Goal: Task Accomplishment & Management: Complete application form

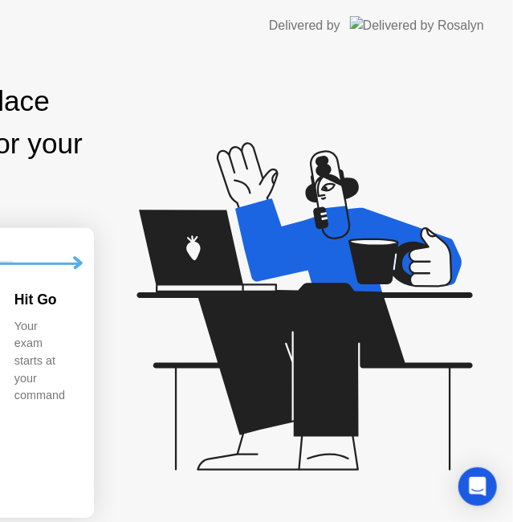
click at [425, 120] on icon at bounding box center [301, 313] width 414 height 411
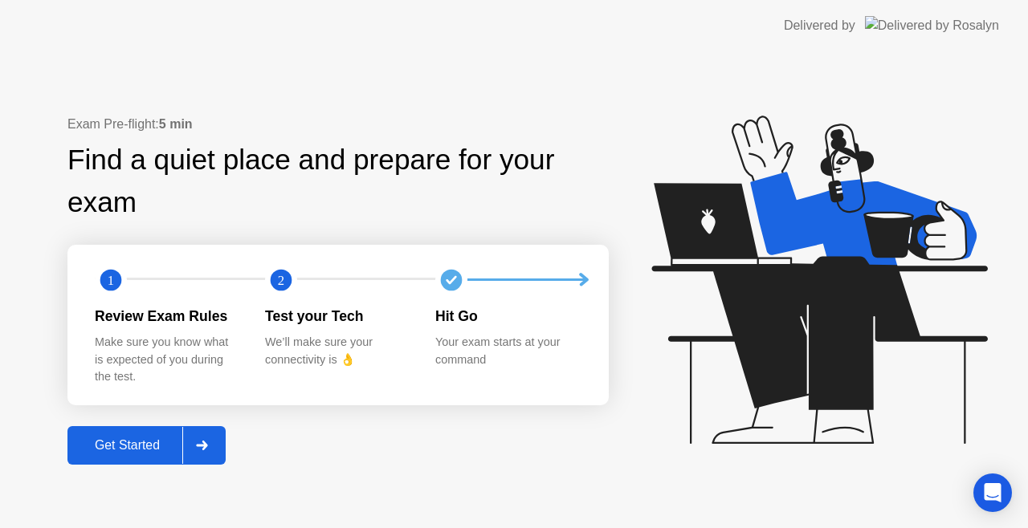
click at [451, 96] on div "Exam Pre-flight: 5 min Find a quiet place and prepare for your exam 1 2 Review …" at bounding box center [514, 289] width 1028 height 477
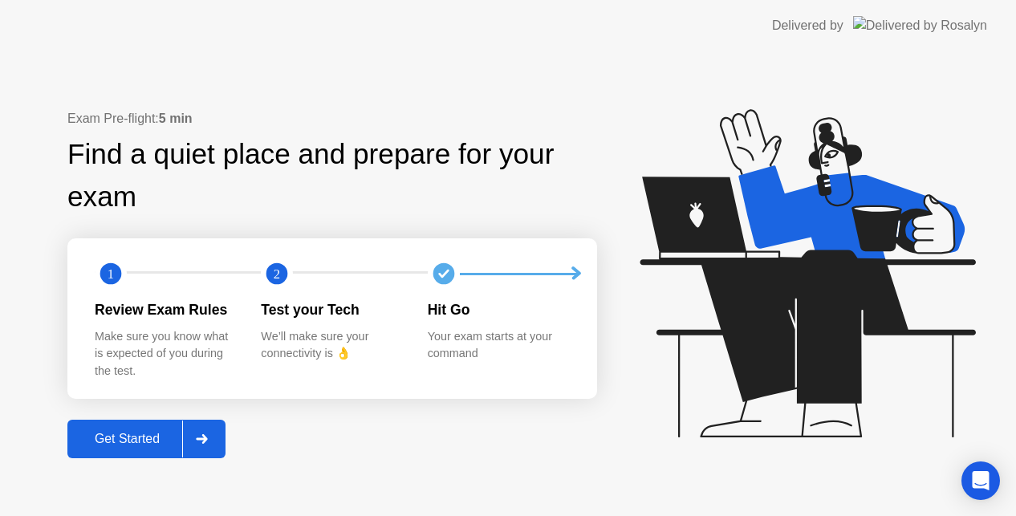
click at [666, 146] on icon at bounding box center [804, 280] width 414 height 411
click at [743, 149] on icon at bounding box center [804, 280] width 414 height 411
click at [395, 72] on div "Exam Pre-flight: 5 min Find a quiet place and prepare for your exam 1 2 Review …" at bounding box center [508, 283] width 1016 height 465
click at [122, 443] on div "Get Started" at bounding box center [127, 439] width 110 height 14
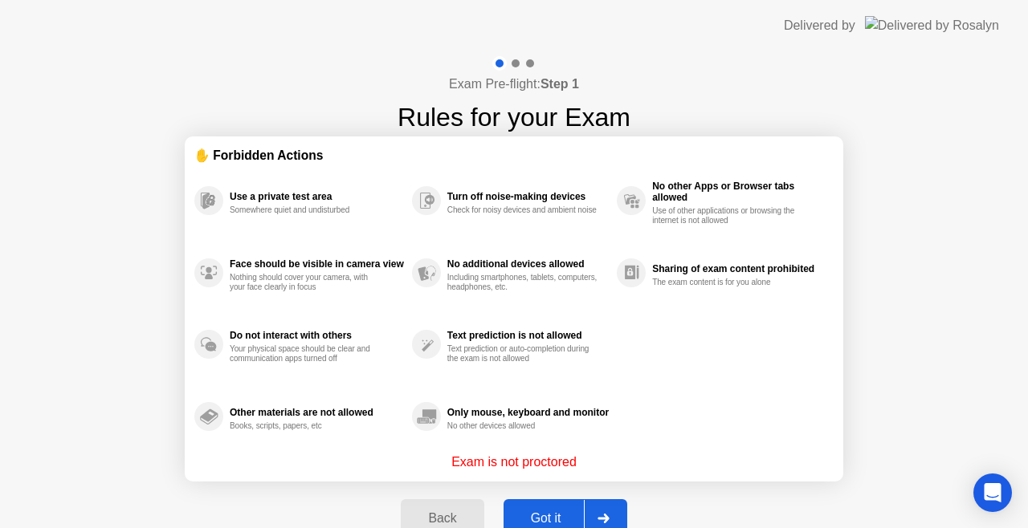
click at [554, 514] on div "Got it" at bounding box center [545, 518] width 75 height 14
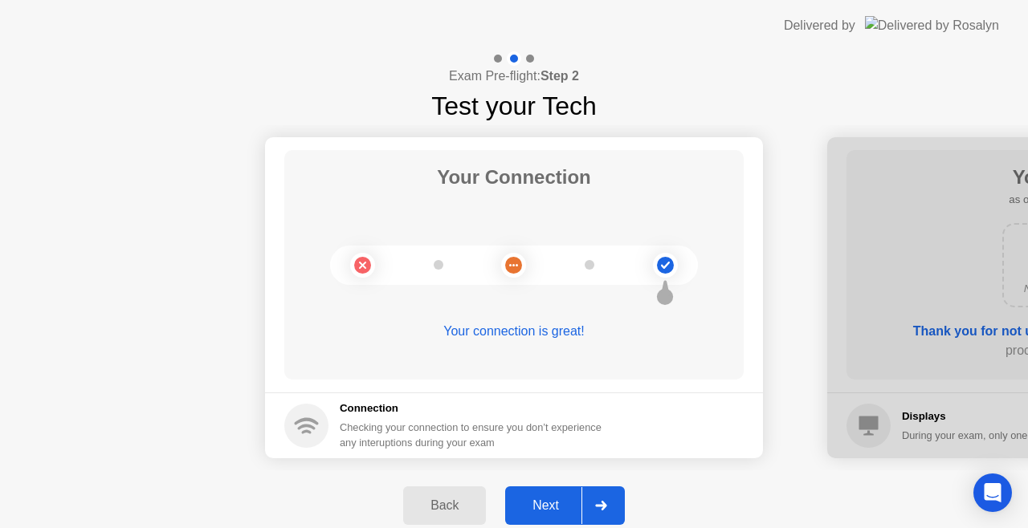
click at [550, 503] on div "Next" at bounding box center [545, 506] width 71 height 14
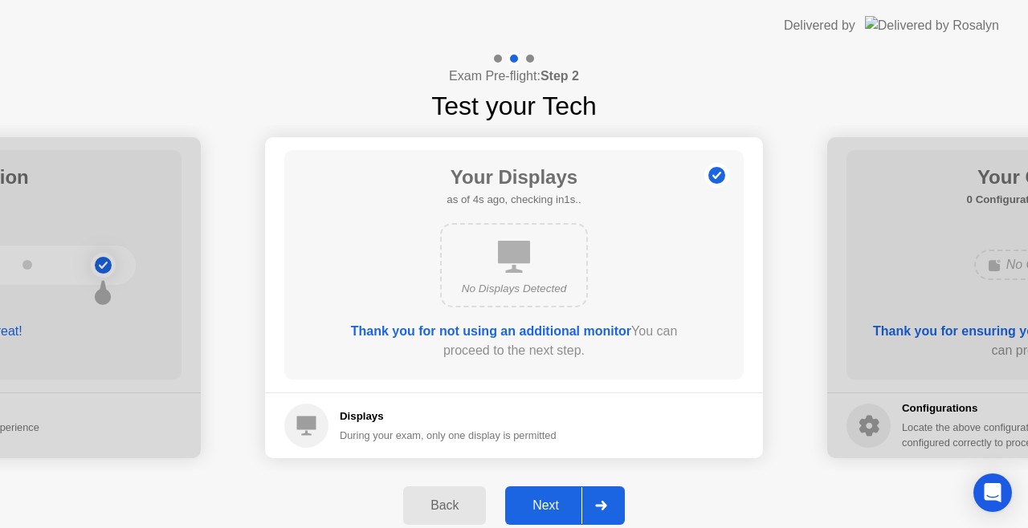
click at [550, 503] on div "Next" at bounding box center [545, 506] width 71 height 14
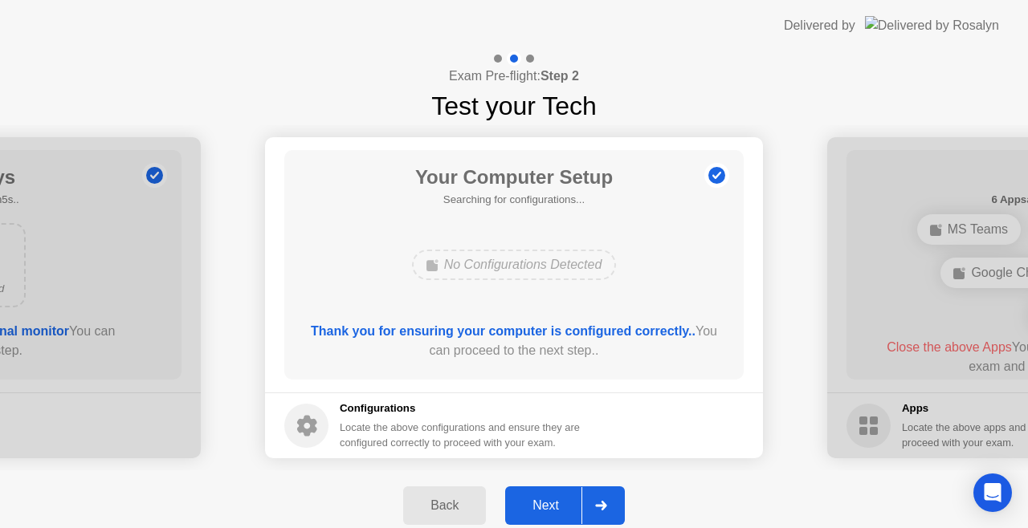
click at [533, 501] on div "Next" at bounding box center [545, 506] width 71 height 14
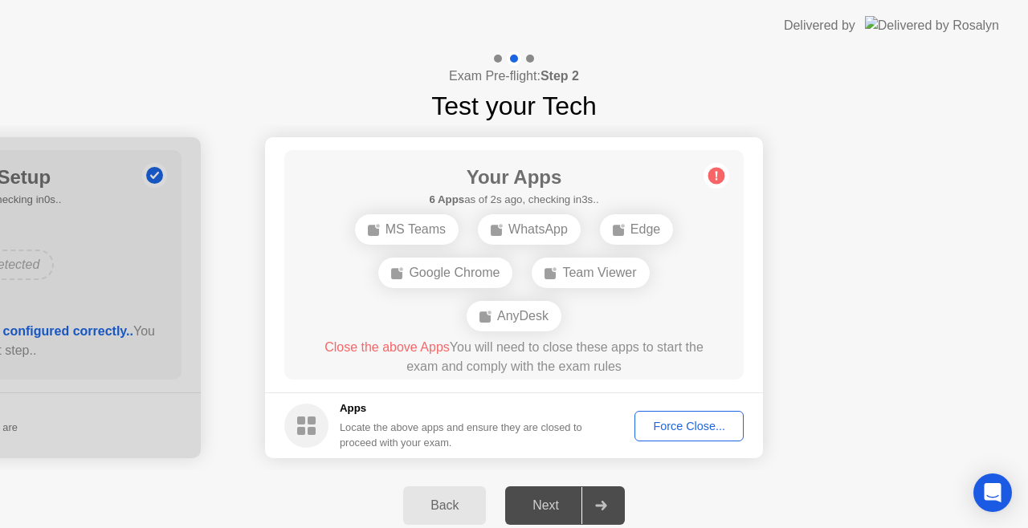
click at [685, 420] on div "Force Close..." at bounding box center [689, 426] width 98 height 13
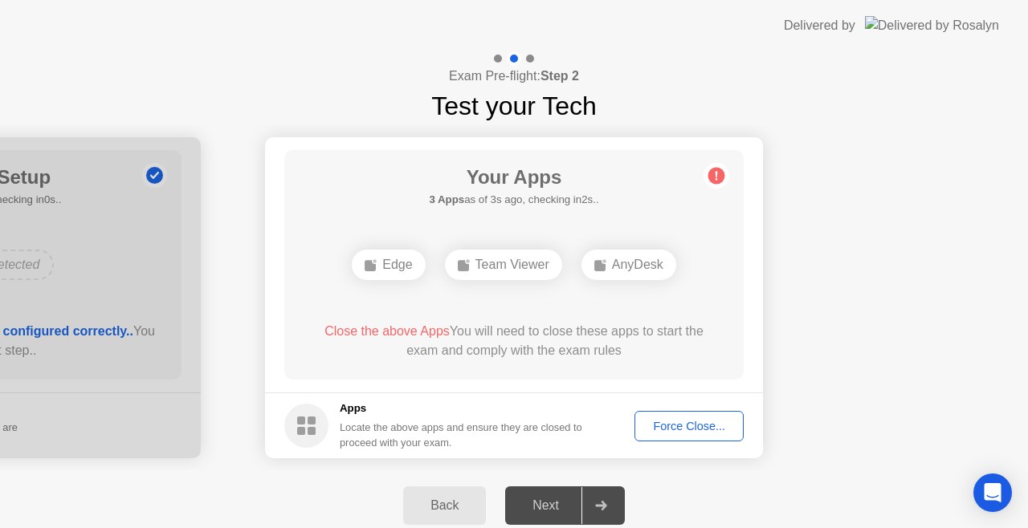
click at [680, 431] on div "Force Close..." at bounding box center [689, 426] width 98 height 13
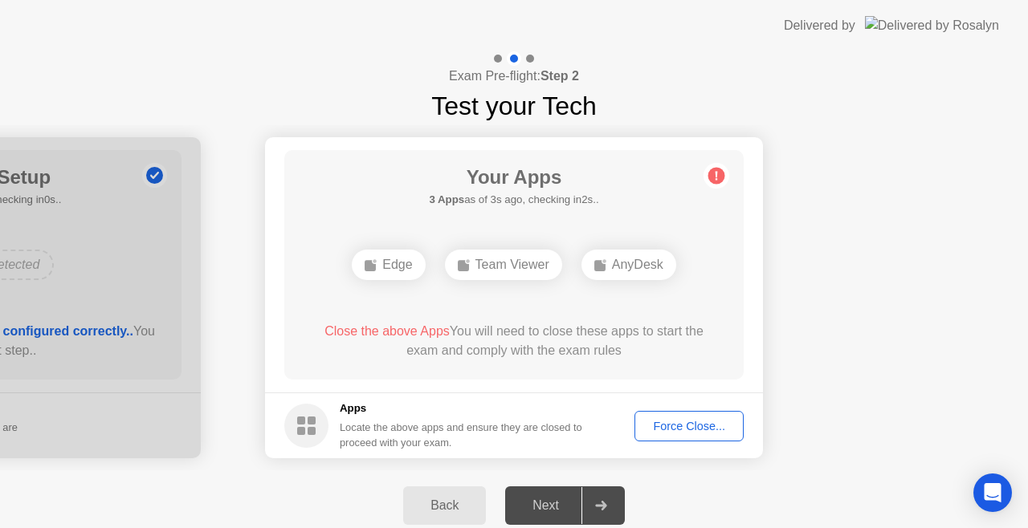
click at [679, 428] on div "Force Close..." at bounding box center [689, 426] width 98 height 13
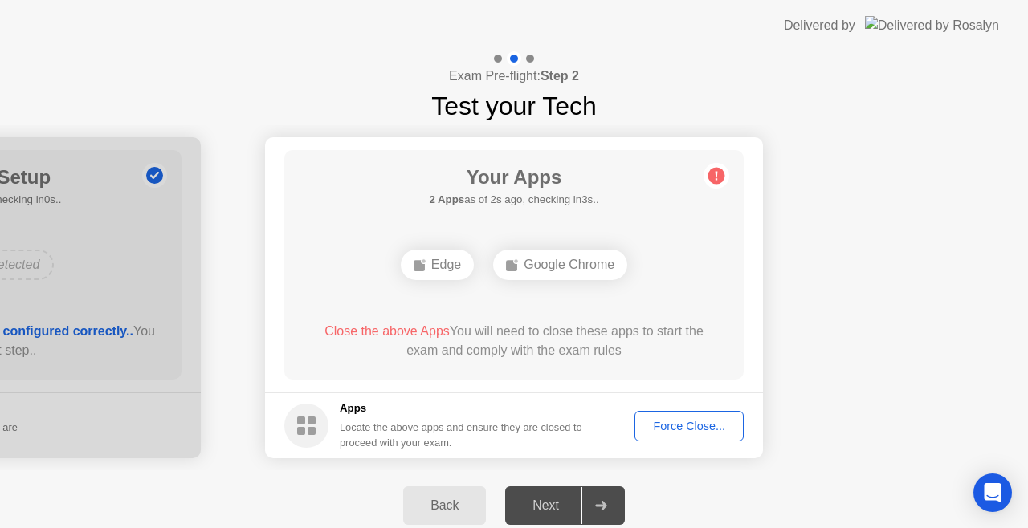
click at [670, 431] on div "Force Close..." at bounding box center [689, 426] width 98 height 13
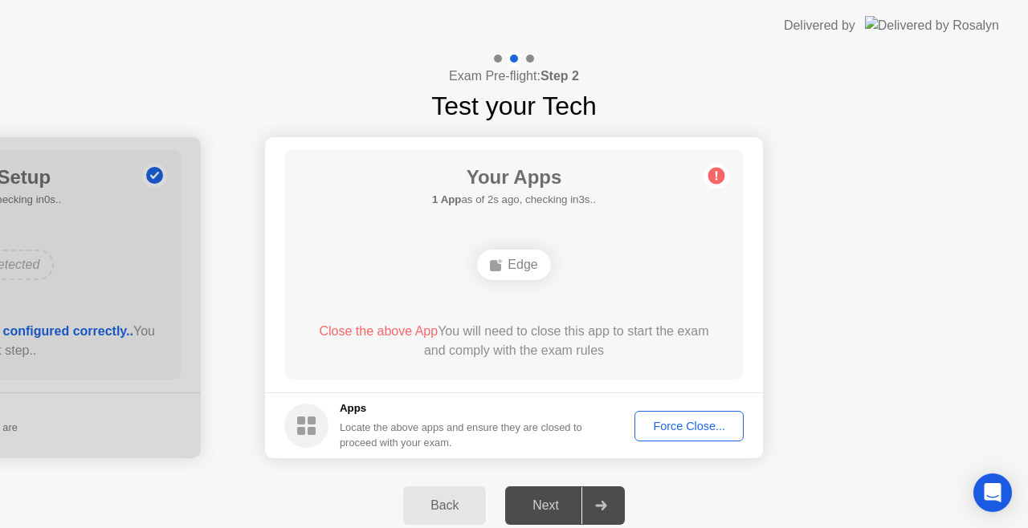
click at [514, 266] on div "Edge" at bounding box center [513, 265] width 73 height 31
click at [687, 426] on div "Force Close..." at bounding box center [689, 426] width 98 height 13
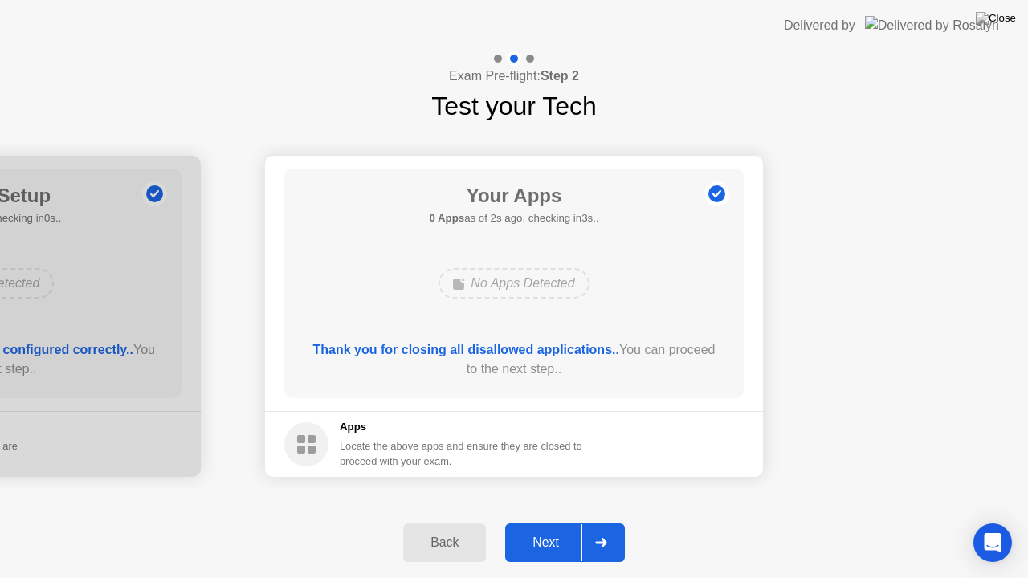
click at [541, 527] on div "Next" at bounding box center [545, 543] width 71 height 14
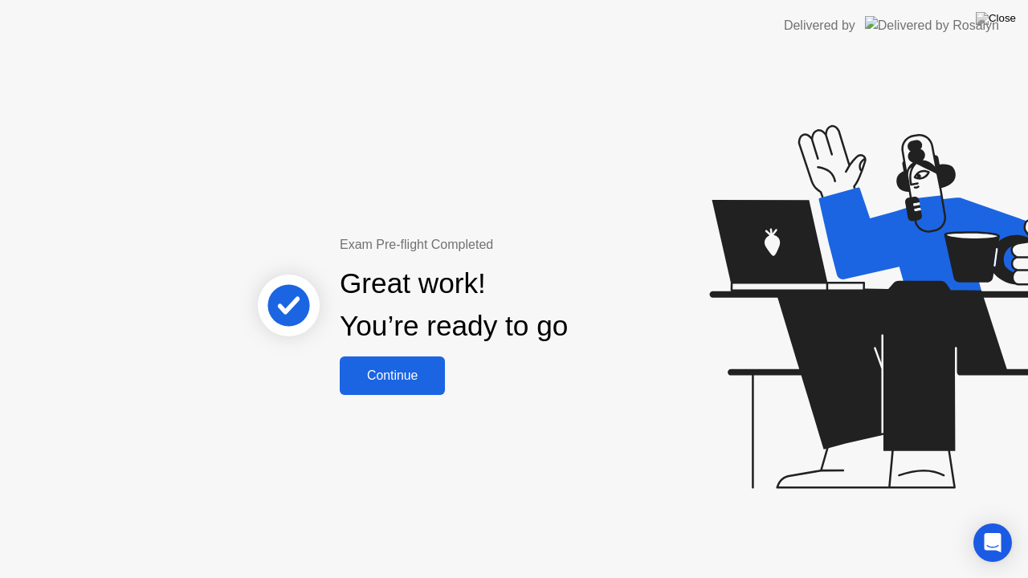
click at [411, 374] on div "Continue" at bounding box center [392, 376] width 96 height 14
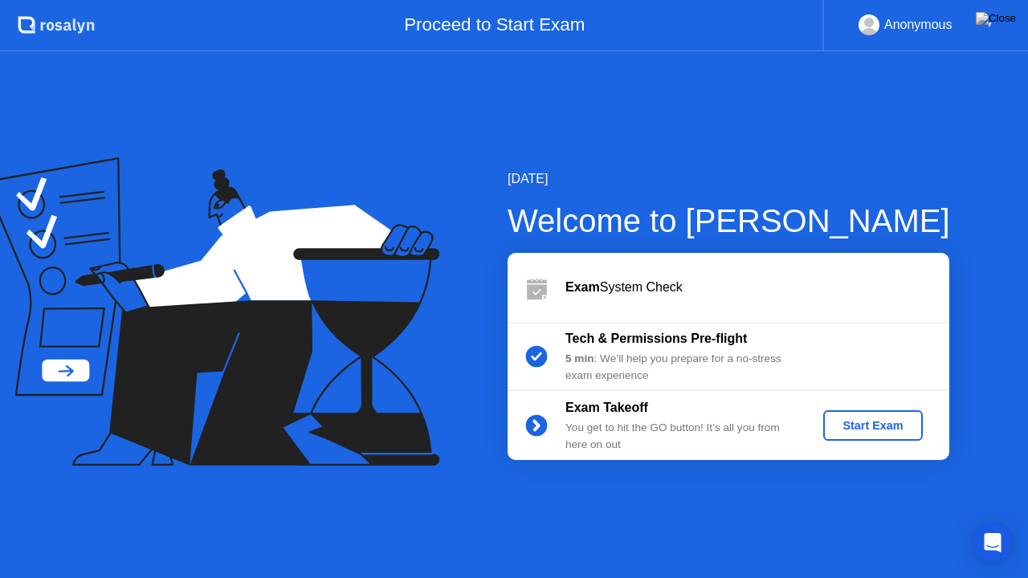
click at [881, 427] on div "Start Exam" at bounding box center [872, 425] width 86 height 13
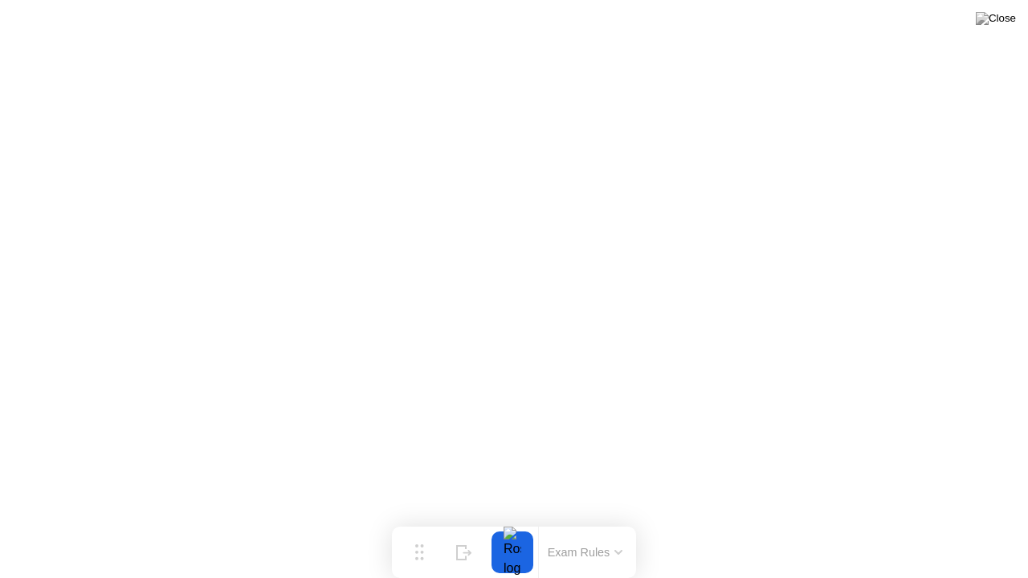
click at [1005, 29] on button at bounding box center [995, 18] width 48 height 21
click at [467, 527] on icon at bounding box center [464, 546] width 16 height 15
click at [1007, 25] on img at bounding box center [995, 18] width 40 height 13
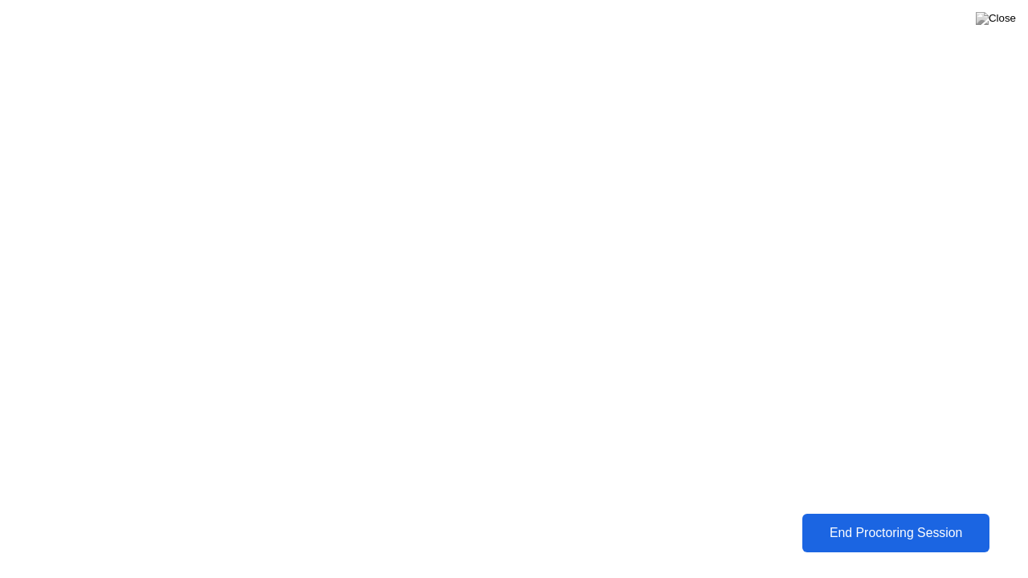
click at [841, 527] on div "End Proctoring Session" at bounding box center [895, 533] width 181 height 14
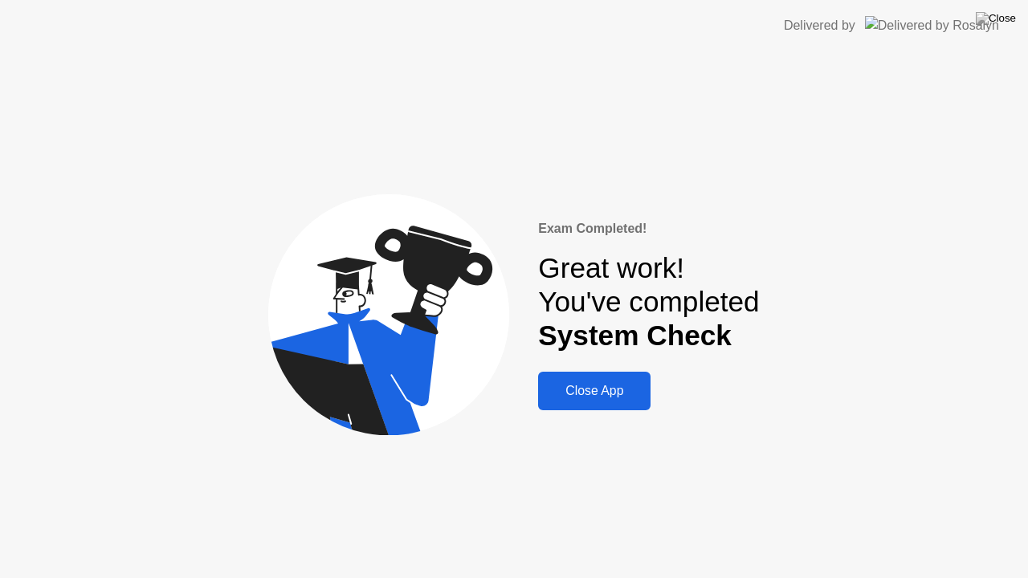
click at [612, 403] on button "Close App" at bounding box center [594, 391] width 112 height 39
